Goal: Task Accomplishment & Management: Use online tool/utility

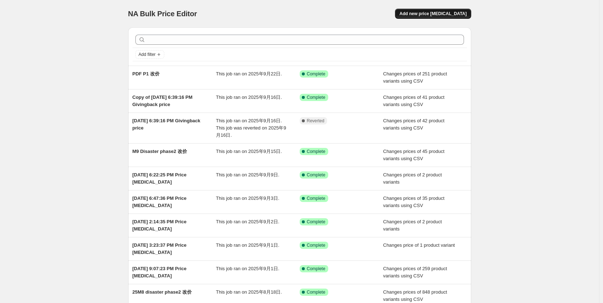
click at [421, 17] on button "Add new price [MEDICAL_DATA]" at bounding box center [433, 14] width 76 height 10
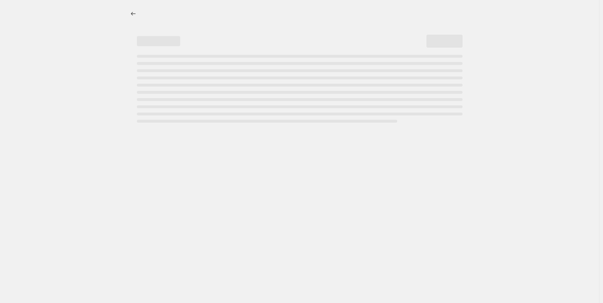
select select "percentage"
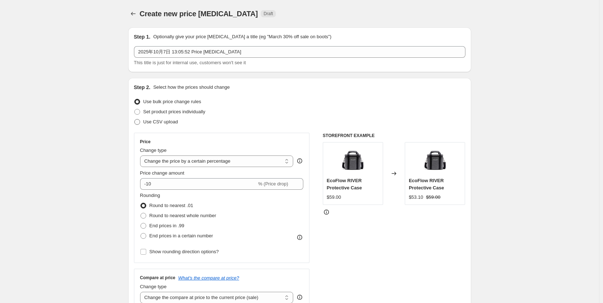
click at [172, 120] on span "Use CSV upload" at bounding box center [160, 121] width 35 height 5
click at [135, 119] on input "Use CSV upload" at bounding box center [134, 119] width 0 height 0
radio input "true"
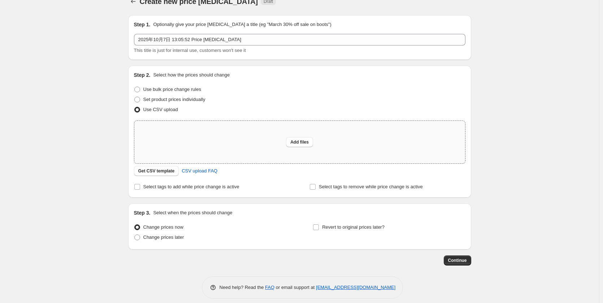
scroll to position [19, 0]
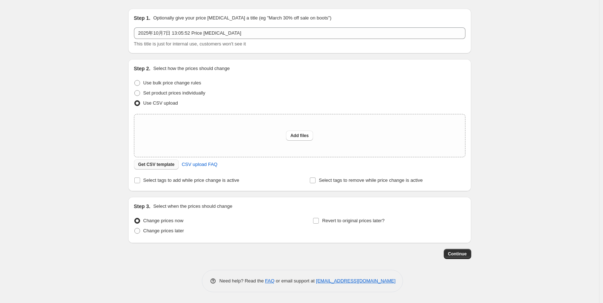
click at [146, 164] on span "Get CSV template" at bounding box center [156, 165] width 36 height 6
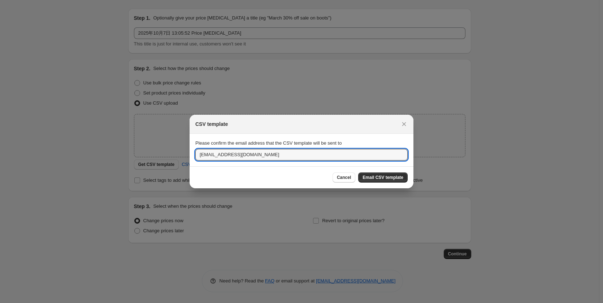
drag, startPoint x: 220, startPoint y: 156, endPoint x: 143, endPoint y: 158, distance: 76.6
click at [143, 303] on div "CSV template Please confirm the email address that the CSV template will be sen…" at bounding box center [301, 303] width 603 height 0
type input "[EMAIL_ADDRESS][DOMAIN_NAME]"
click at [397, 178] on span "Email CSV template" at bounding box center [382, 178] width 41 height 6
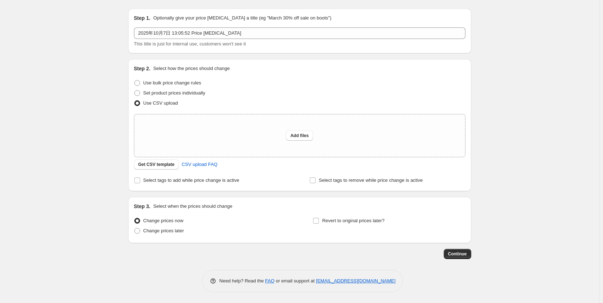
click at [68, 46] on div "Create new price [MEDICAL_DATA]. This page is ready Create new price [MEDICAL_D…" at bounding box center [299, 142] width 599 height 322
